Goal: Use online tool/utility

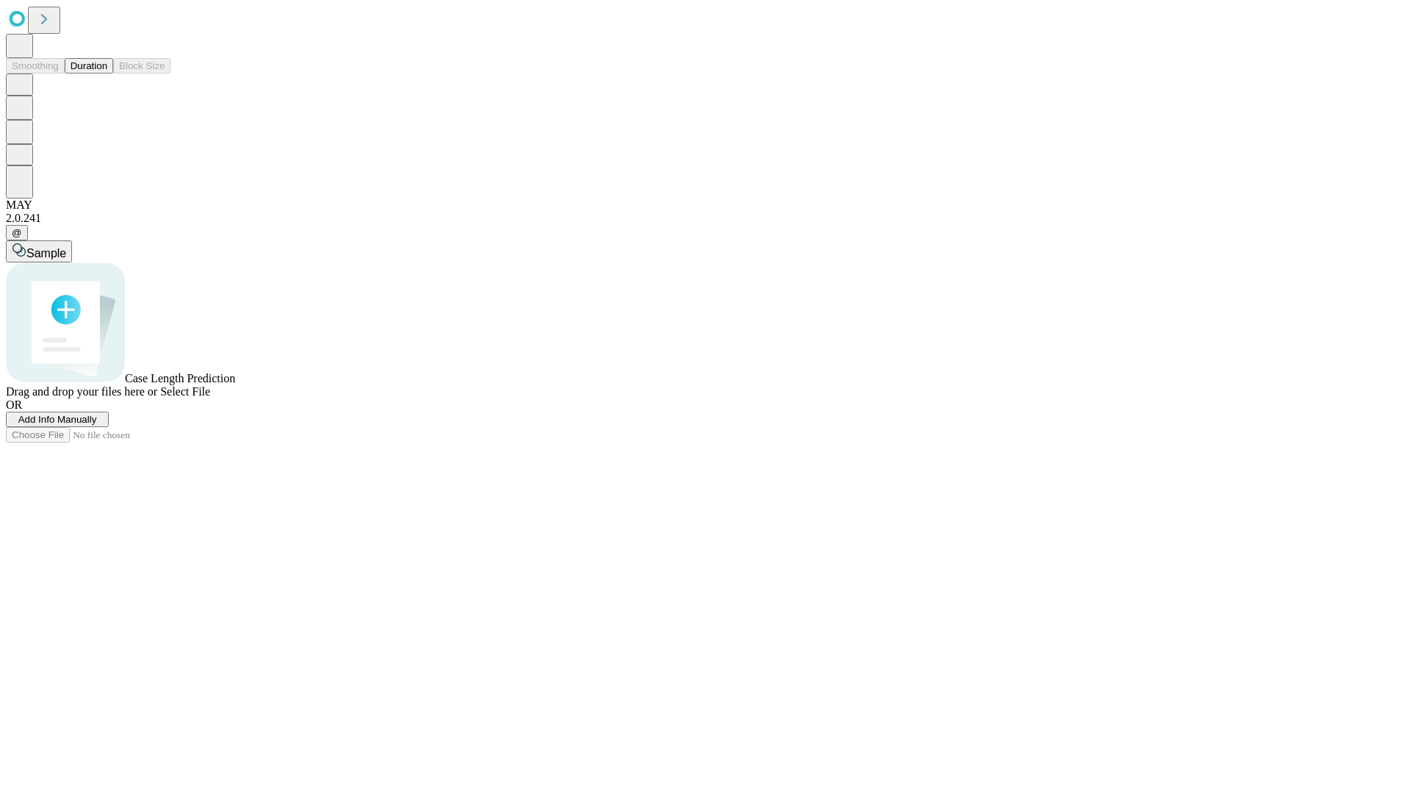
click at [107, 73] on button "Duration" at bounding box center [89, 65] width 49 height 15
click at [210, 398] on span "Select File" at bounding box center [185, 391] width 50 height 12
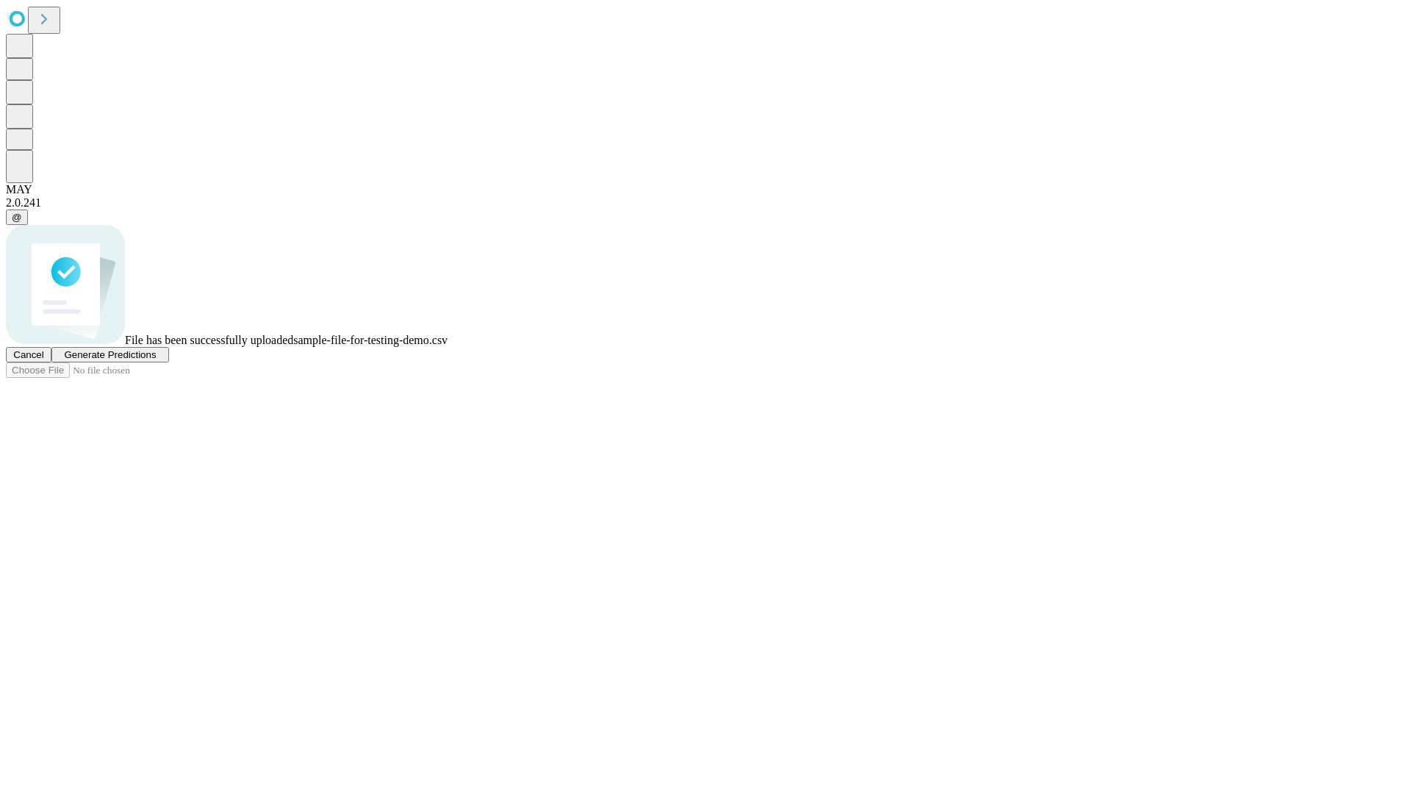
click at [156, 360] on span "Generate Predictions" at bounding box center [110, 354] width 92 height 11
